Goal: Task Accomplishment & Management: Complete application form

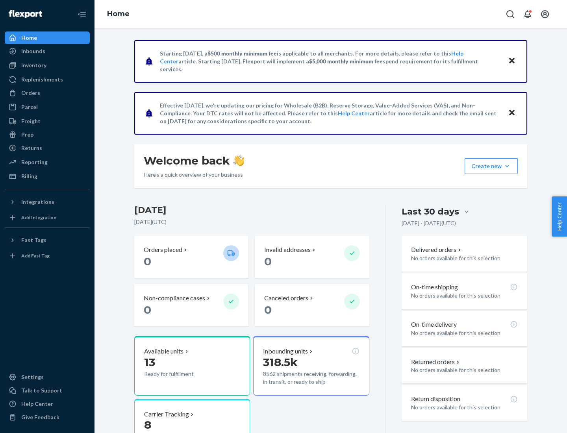
click at [507, 166] on button "Create new Create new inbound Create new order Create new product" at bounding box center [491, 166] width 53 height 16
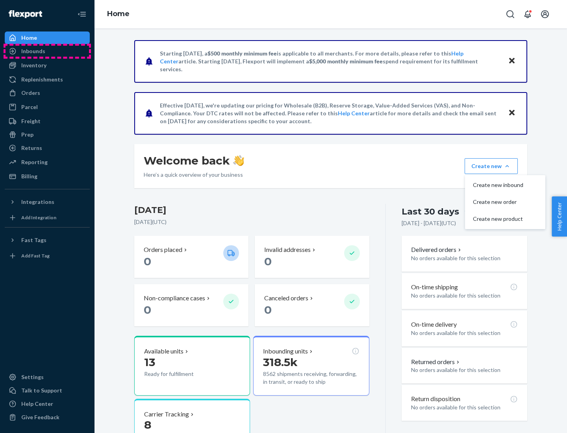
click at [47, 51] on div "Inbounds" at bounding box center [48, 51] width 84 height 11
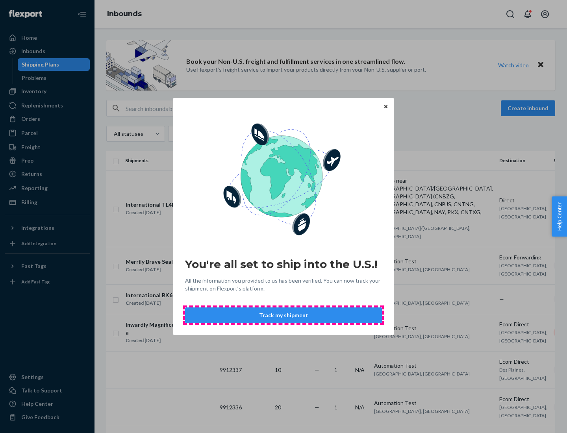
click at [284, 316] on button "Track my shipment" at bounding box center [283, 316] width 197 height 16
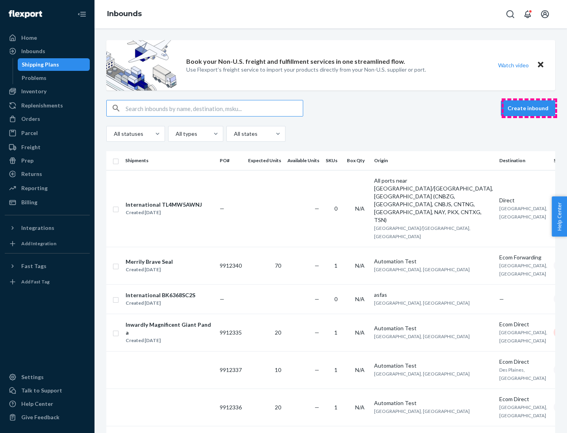
click at [529, 108] on button "Create inbound" at bounding box center [528, 108] width 54 height 16
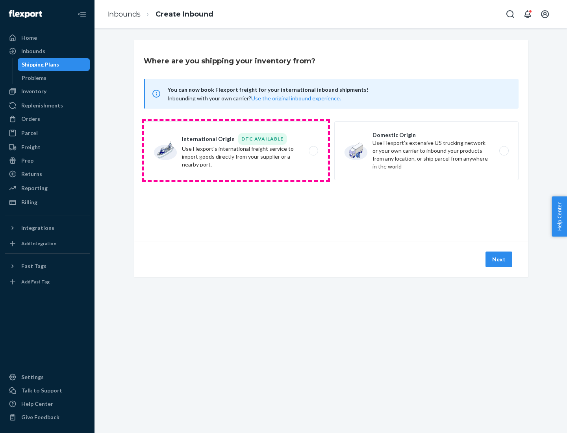
click at [236, 151] on label "International Origin DTC Available Use Flexport's international freight service…" at bounding box center [236, 150] width 184 height 59
click at [313, 151] on input "International Origin DTC Available Use Flexport's international freight service…" at bounding box center [315, 150] width 5 height 5
radio input "true"
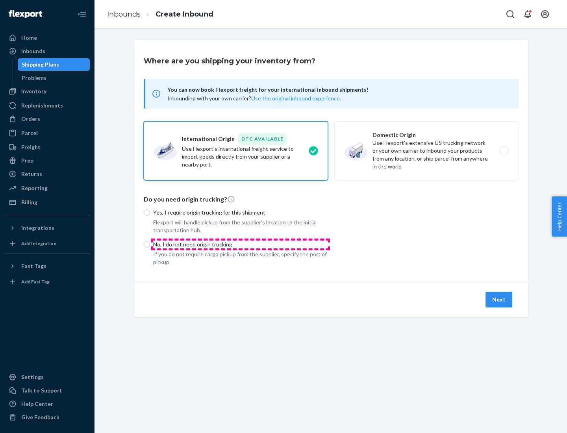
click at [241, 244] on p "No, I do not need origin trucking" at bounding box center [240, 245] width 175 height 8
click at [150, 244] on input "No, I do not need origin trucking" at bounding box center [147, 244] width 6 height 6
radio input "true"
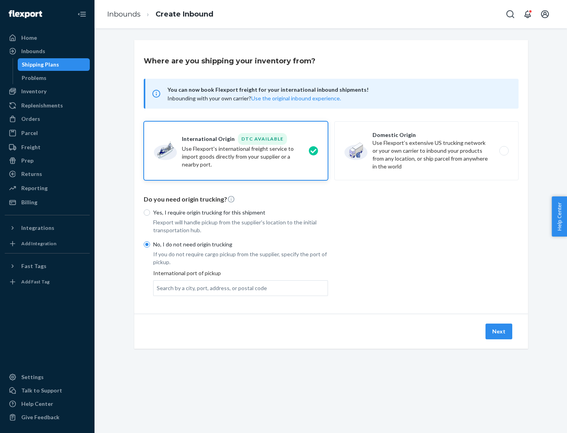
click at [210, 288] on div "Search by a city, port, address, or postal code" at bounding box center [212, 288] width 110 height 8
click at [158, 288] on input "Search by a city, port, address, or postal code" at bounding box center [157, 288] width 1 height 8
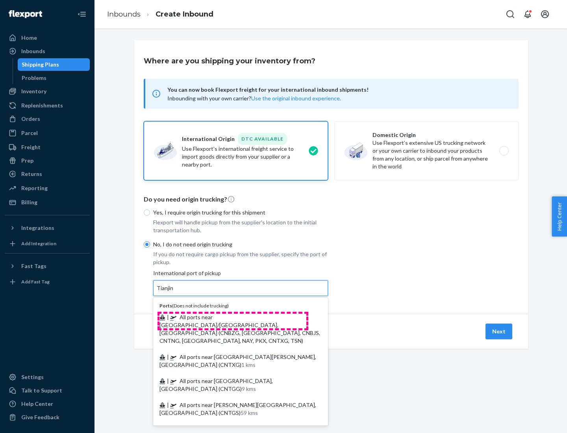
click at [233, 317] on span "| All ports near [GEOGRAPHIC_DATA]/[GEOGRAPHIC_DATA], [GEOGRAPHIC_DATA] (CNBZG,…" at bounding box center [240, 329] width 161 height 30
click at [174, 292] on input "Tianjin" at bounding box center [165, 288] width 17 height 8
type input "All ports near [GEOGRAPHIC_DATA]/[GEOGRAPHIC_DATA], [GEOGRAPHIC_DATA] (CNBZG, […"
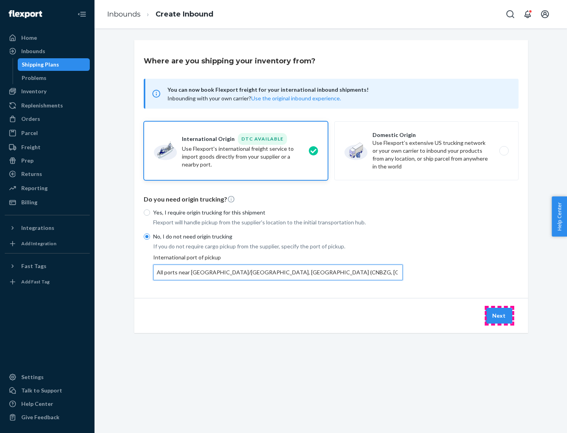
click at [499, 316] on button "Next" at bounding box center [499, 316] width 27 height 16
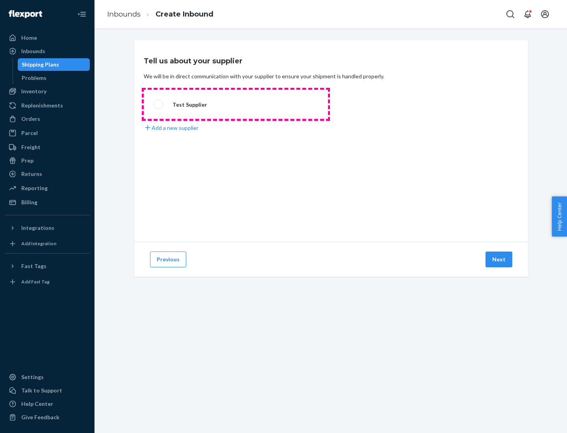
click at [236, 104] on label "Test Supplier" at bounding box center [236, 104] width 184 height 29
click at [159, 104] on input "Test Supplier" at bounding box center [156, 104] width 5 height 5
radio input "true"
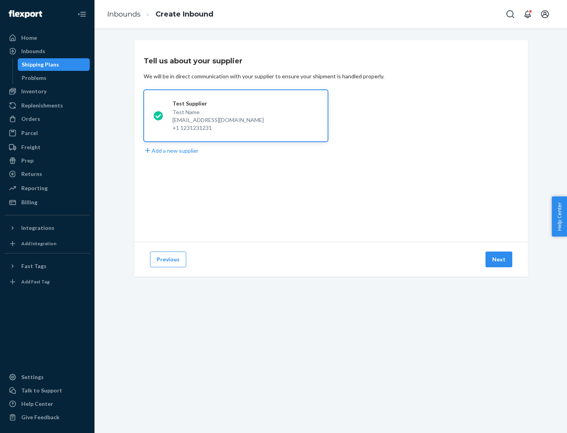
click at [499, 260] on button "Next" at bounding box center [499, 260] width 27 height 16
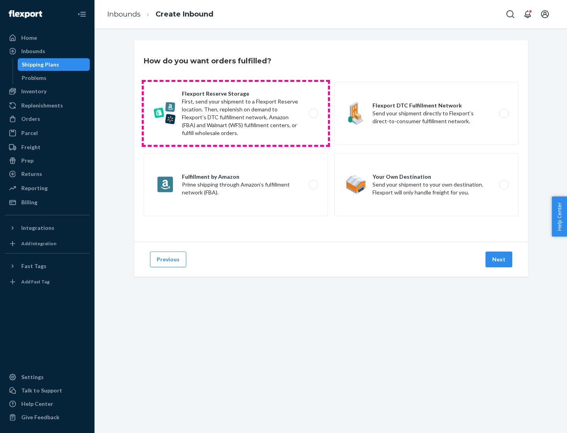
click at [236, 113] on label "Flexport Reserve Storage First, send your shipment to a Flexport Reserve locati…" at bounding box center [236, 113] width 184 height 63
click at [313, 113] on input "Flexport Reserve Storage First, send your shipment to a Flexport Reserve locati…" at bounding box center [315, 113] width 5 height 5
radio input "true"
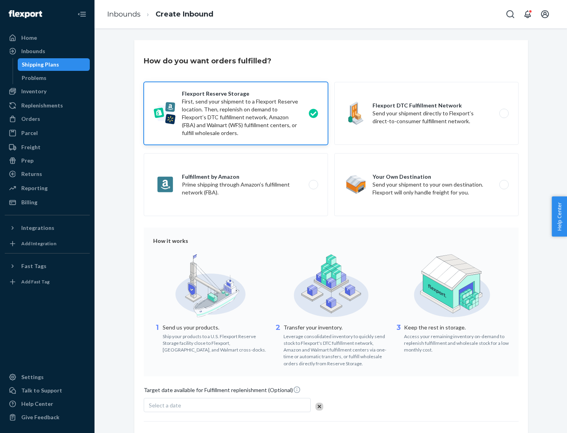
scroll to position [65, 0]
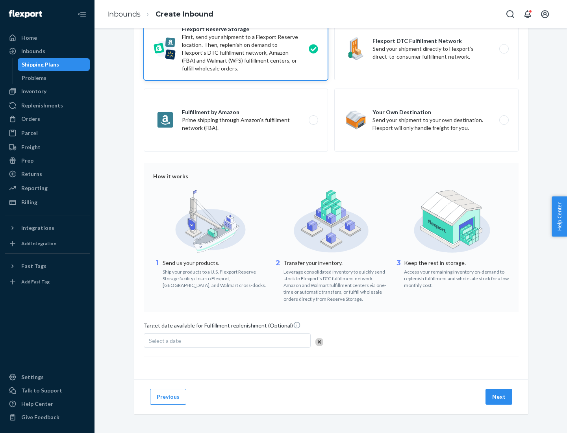
click at [499, 397] on button "Next" at bounding box center [499, 397] width 27 height 16
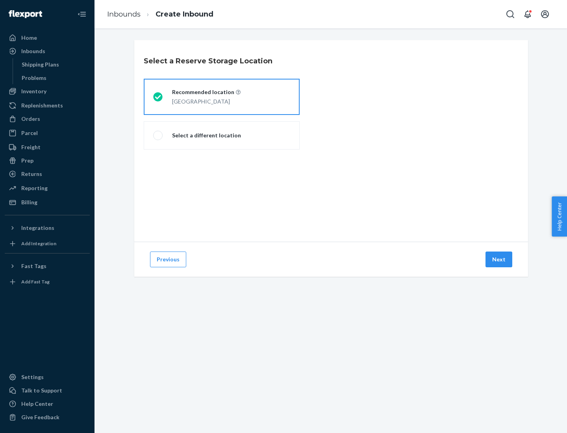
click at [222, 97] on div "[GEOGRAPHIC_DATA]" at bounding box center [206, 100] width 69 height 9
click at [158, 97] on input "Recommended location [GEOGRAPHIC_DATA]" at bounding box center [155, 97] width 5 height 5
click at [499, 260] on button "Next" at bounding box center [499, 260] width 27 height 16
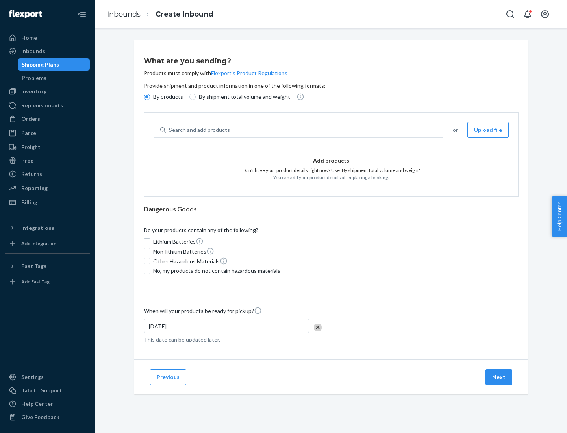
click at [305, 130] on div "Search and add products" at bounding box center [304, 130] width 277 height 14
click at [170, 130] on input "Search and add products" at bounding box center [169, 130] width 1 height 8
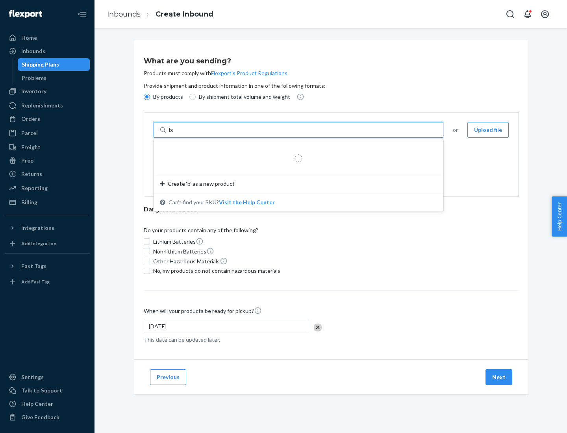
type input "basic"
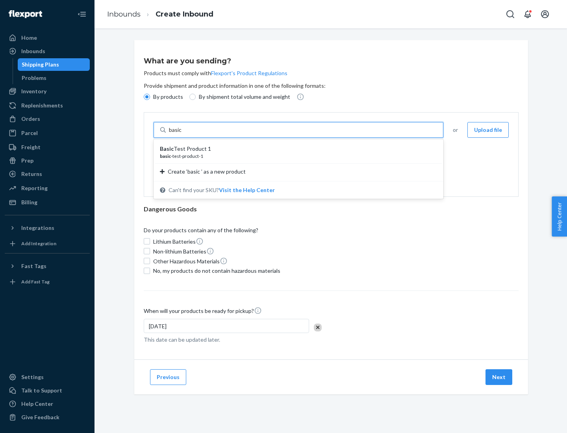
click at [296, 149] on div "Basic Test Product 1" at bounding box center [295, 149] width 271 height 8
click at [183, 134] on input "basic" at bounding box center [176, 130] width 14 height 8
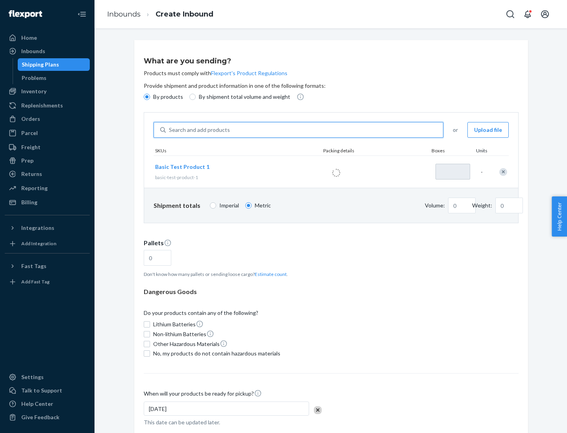
type input "1"
type input "1.09"
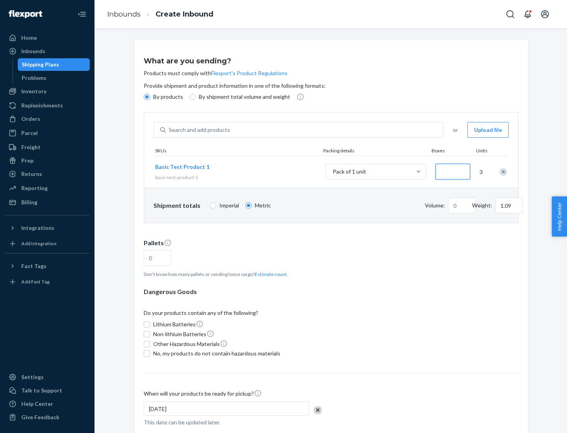
type input "3.27"
type input "30"
type input "0.07"
type input "326.59"
type input "3000"
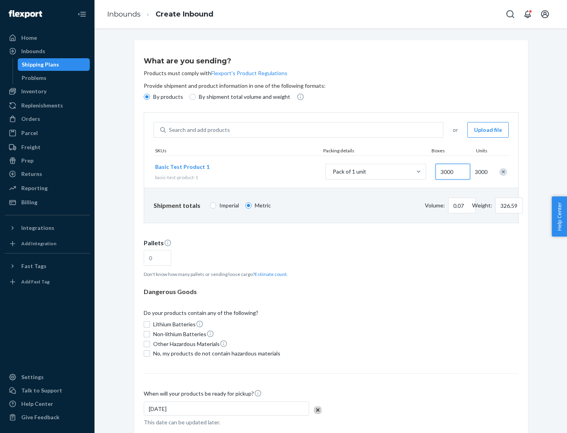
type input "0.68"
type input "3265.86"
type input "1.09"
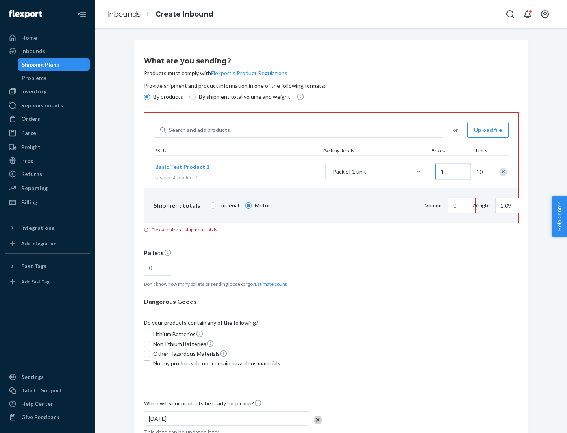
type input "10"
type input "10.89"
type input "100"
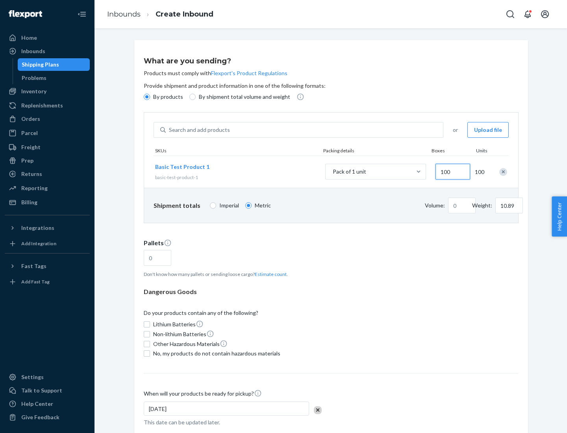
type input "0.02"
type input "108.86"
type input "1000"
type input "0.23"
type input "1088.62"
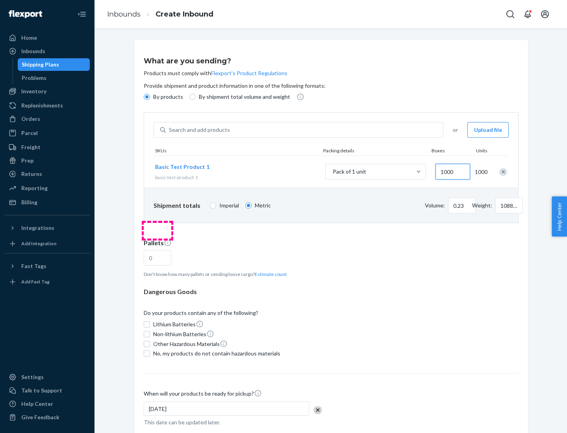
scroll to position [27, 0]
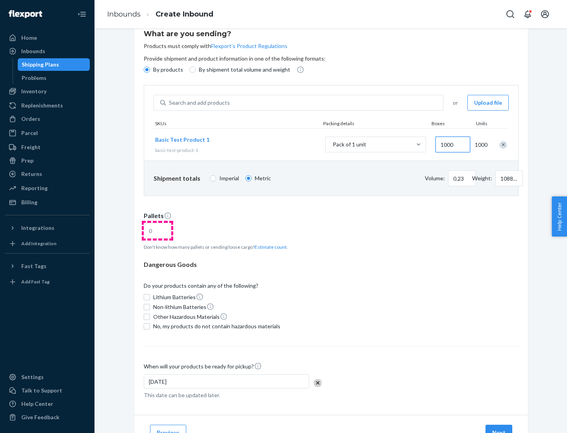
type input "1000"
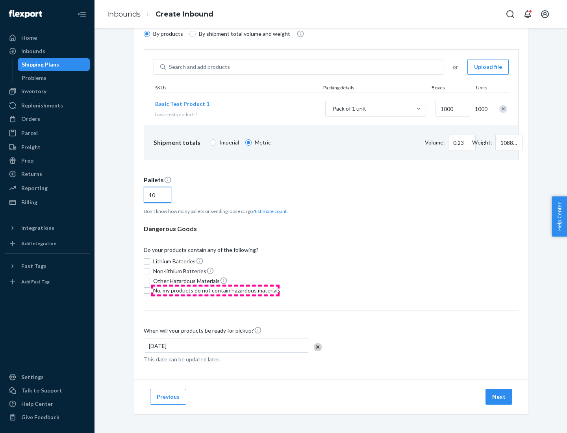
type input "10"
click at [215, 291] on span "No, my products do not contain hazardous materials" at bounding box center [216, 291] width 127 height 8
click at [150, 291] on input "No, my products do not contain hazardous materials" at bounding box center [147, 291] width 6 height 6
checkbox input "true"
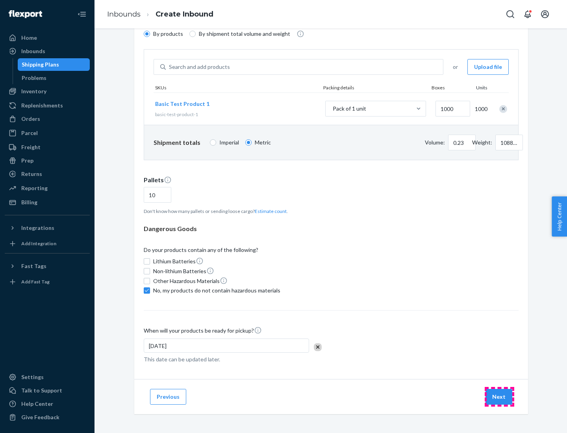
click at [499, 397] on button "Next" at bounding box center [499, 397] width 27 height 16
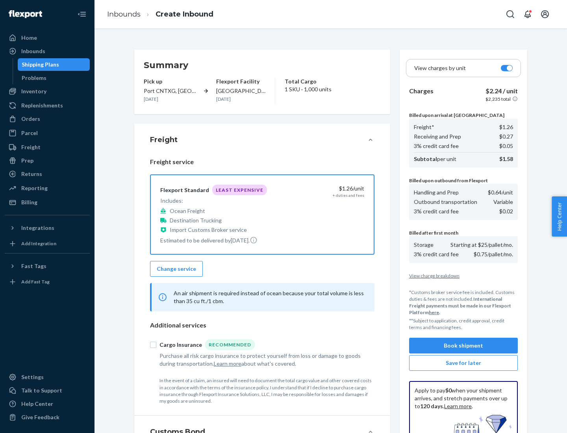
scroll to position [115, 0]
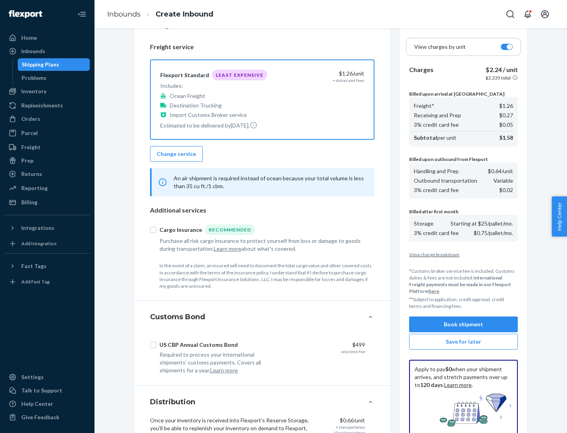
click at [464, 325] on button "Book shipment" at bounding box center [463, 325] width 109 height 16
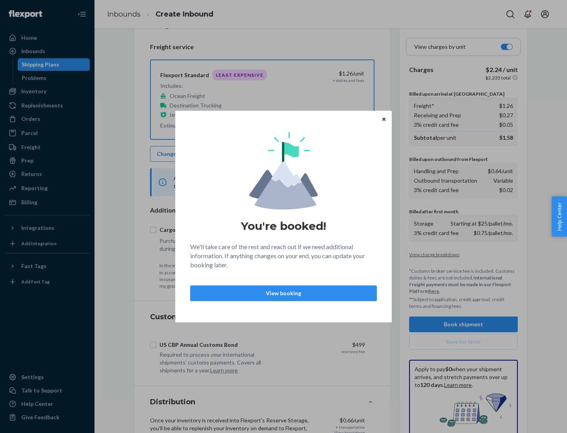
click at [284, 293] on p "View booking" at bounding box center [283, 294] width 173 height 8
